Goal: Communication & Community: Share content

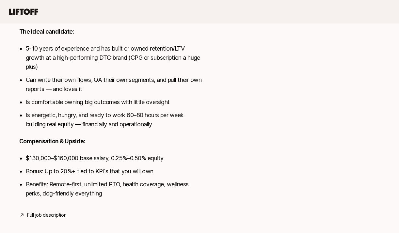
scroll to position [328, 0]
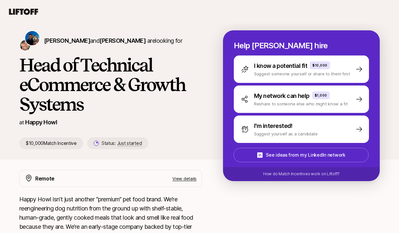
scroll to position [23, 0]
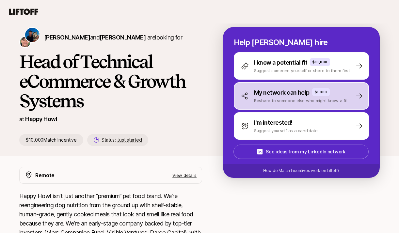
click at [283, 94] on p "My network can help" at bounding box center [282, 92] width 56 height 9
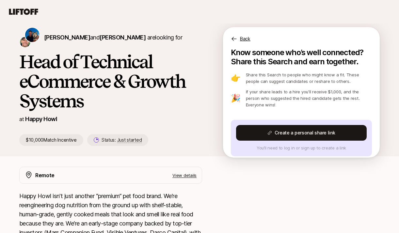
click at [242, 40] on p "Back" at bounding box center [245, 39] width 10 height 8
